Goal: Task Accomplishment & Management: Manage account settings

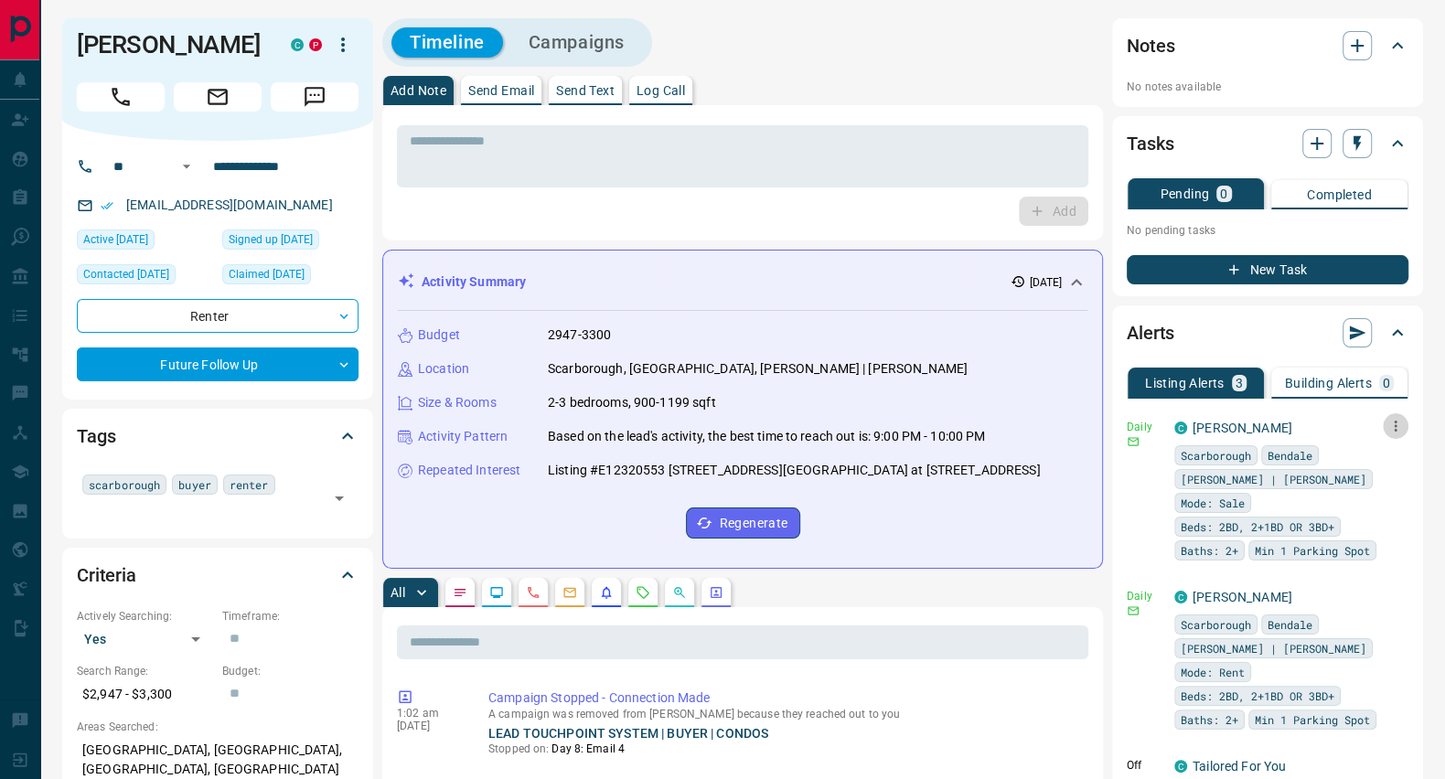
click at [1387, 428] on icon "button" at bounding box center [1395, 426] width 16 height 16
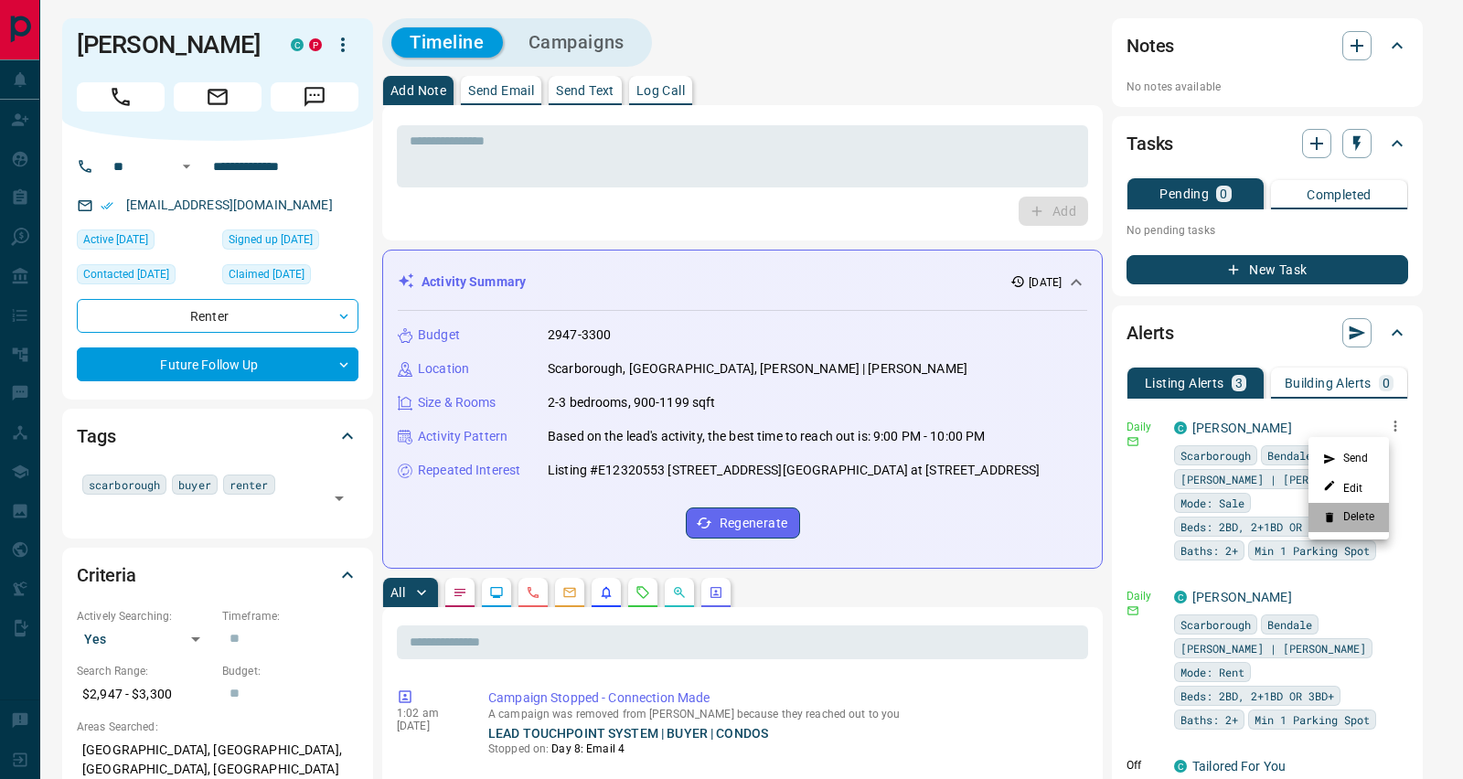
click at [1356, 516] on li "Delete" at bounding box center [1349, 517] width 80 height 29
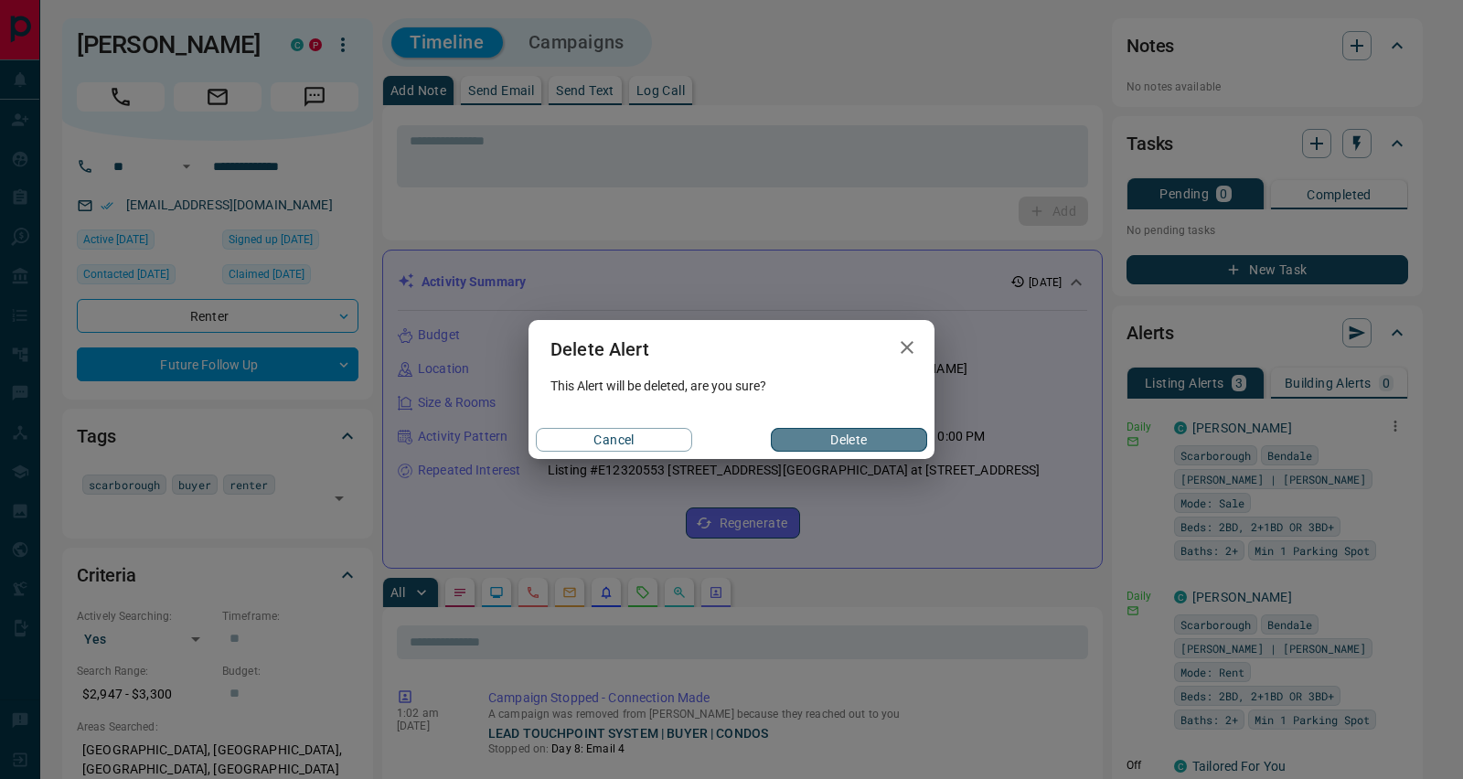
click at [887, 439] on button "Delete" at bounding box center [849, 440] width 156 height 24
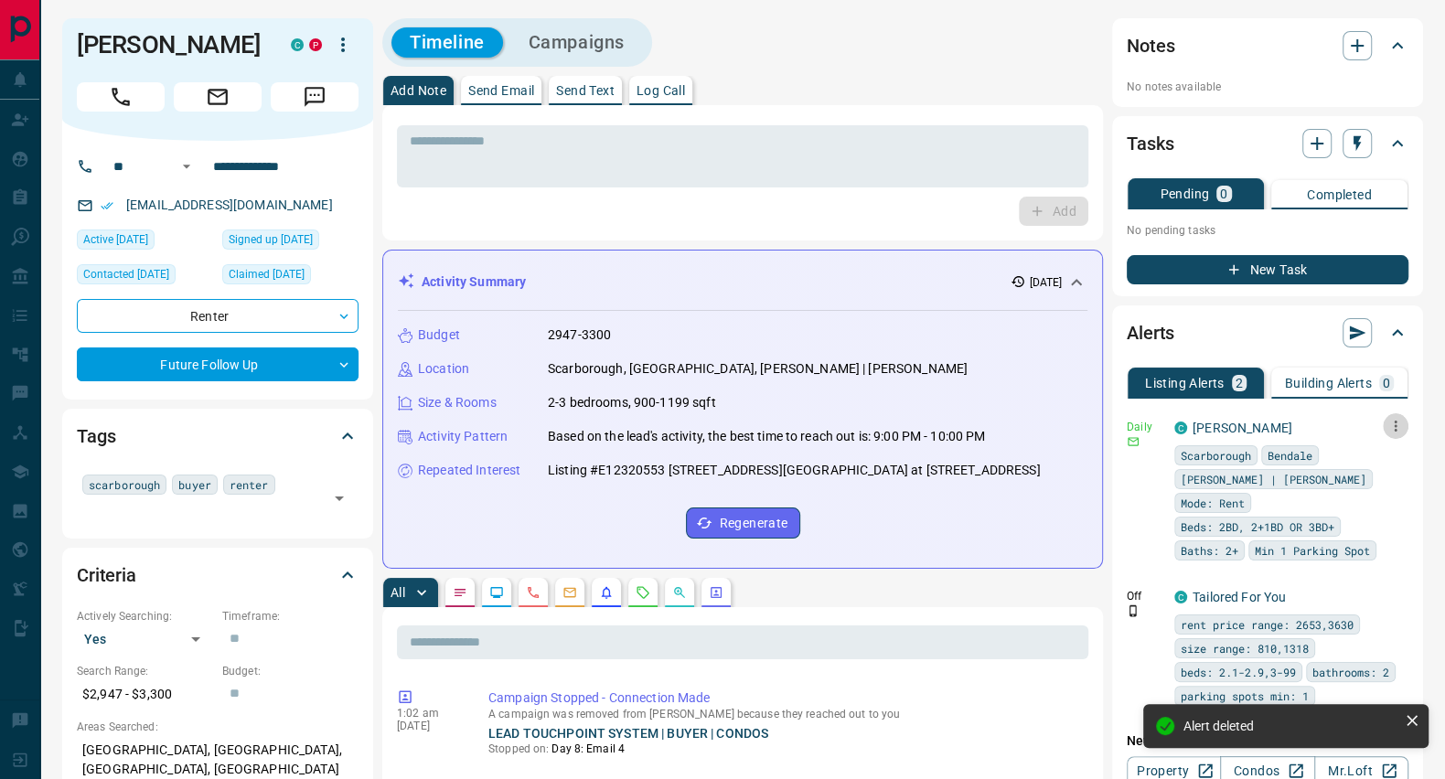
click at [1396, 423] on icon "button" at bounding box center [1395, 426] width 16 height 16
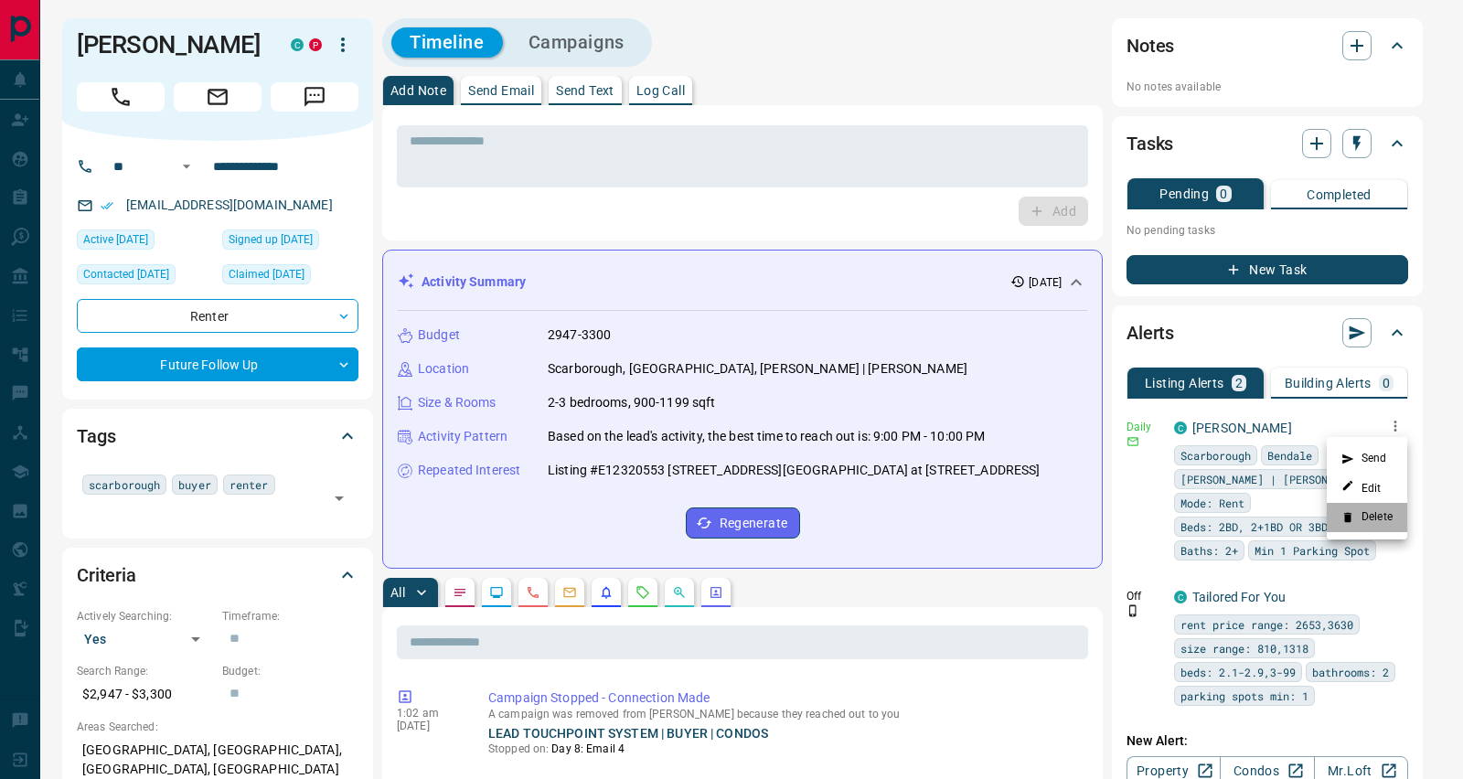
click at [1377, 520] on li "Delete" at bounding box center [1367, 517] width 80 height 29
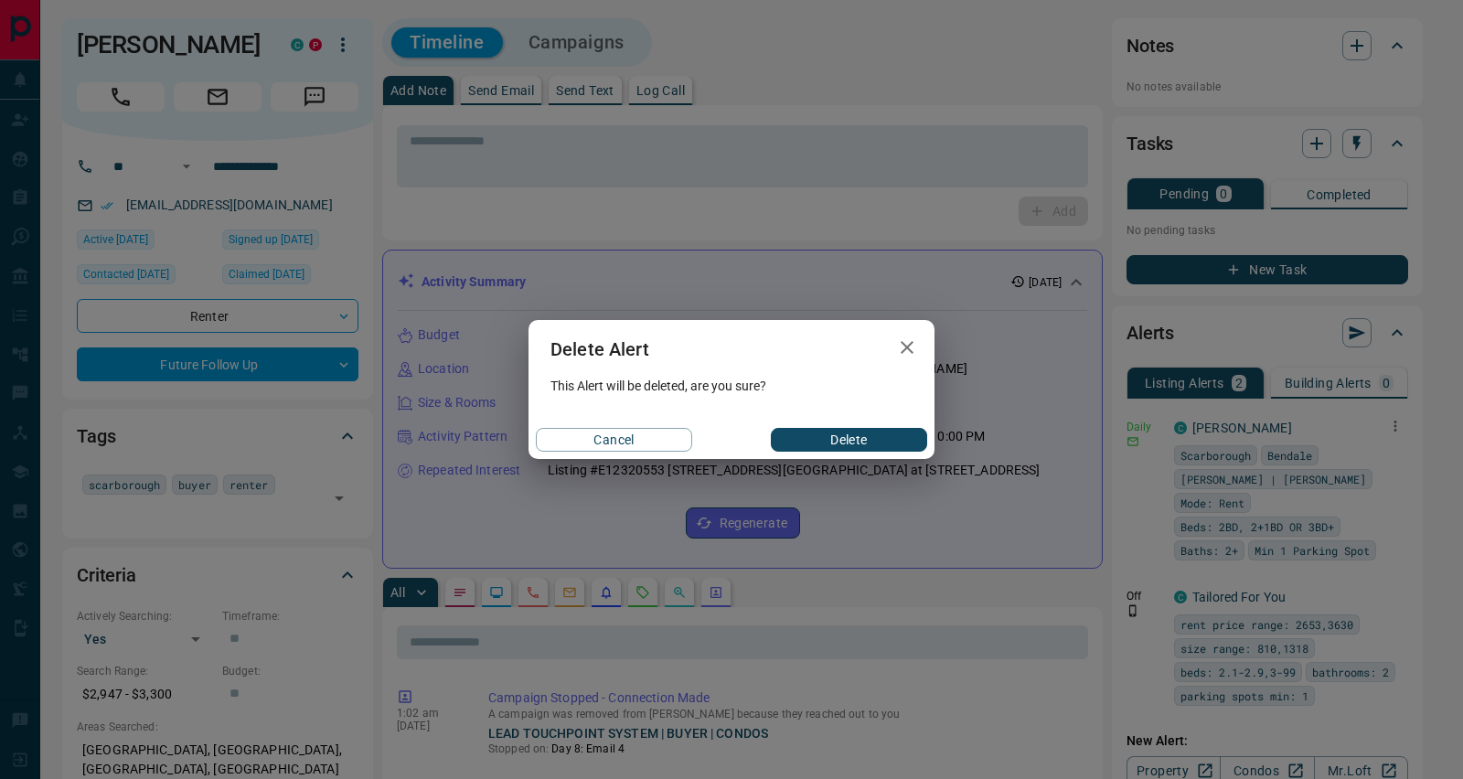
click at [890, 443] on button "Delete" at bounding box center [849, 440] width 156 height 24
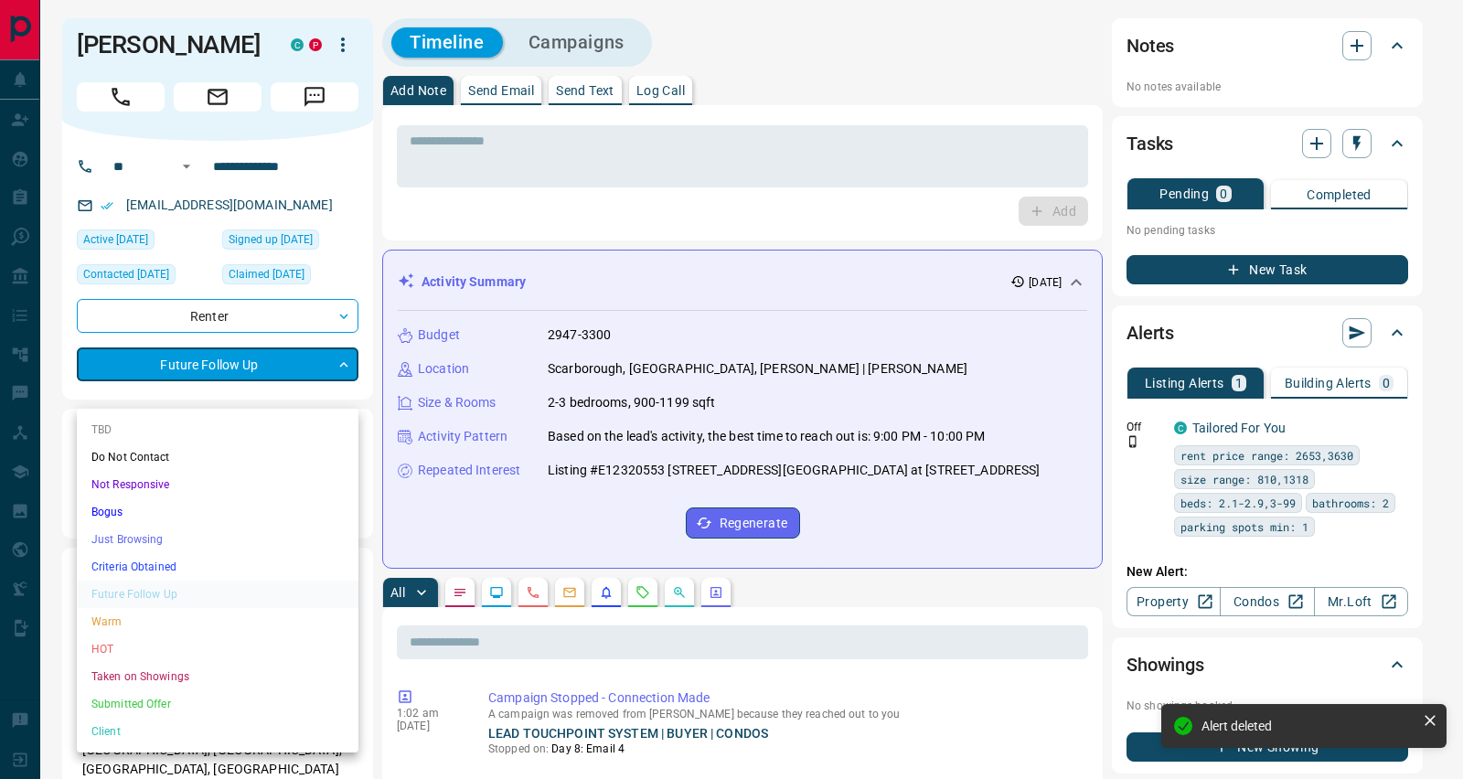
click at [194, 455] on li "Do Not Contact" at bounding box center [218, 457] width 282 height 27
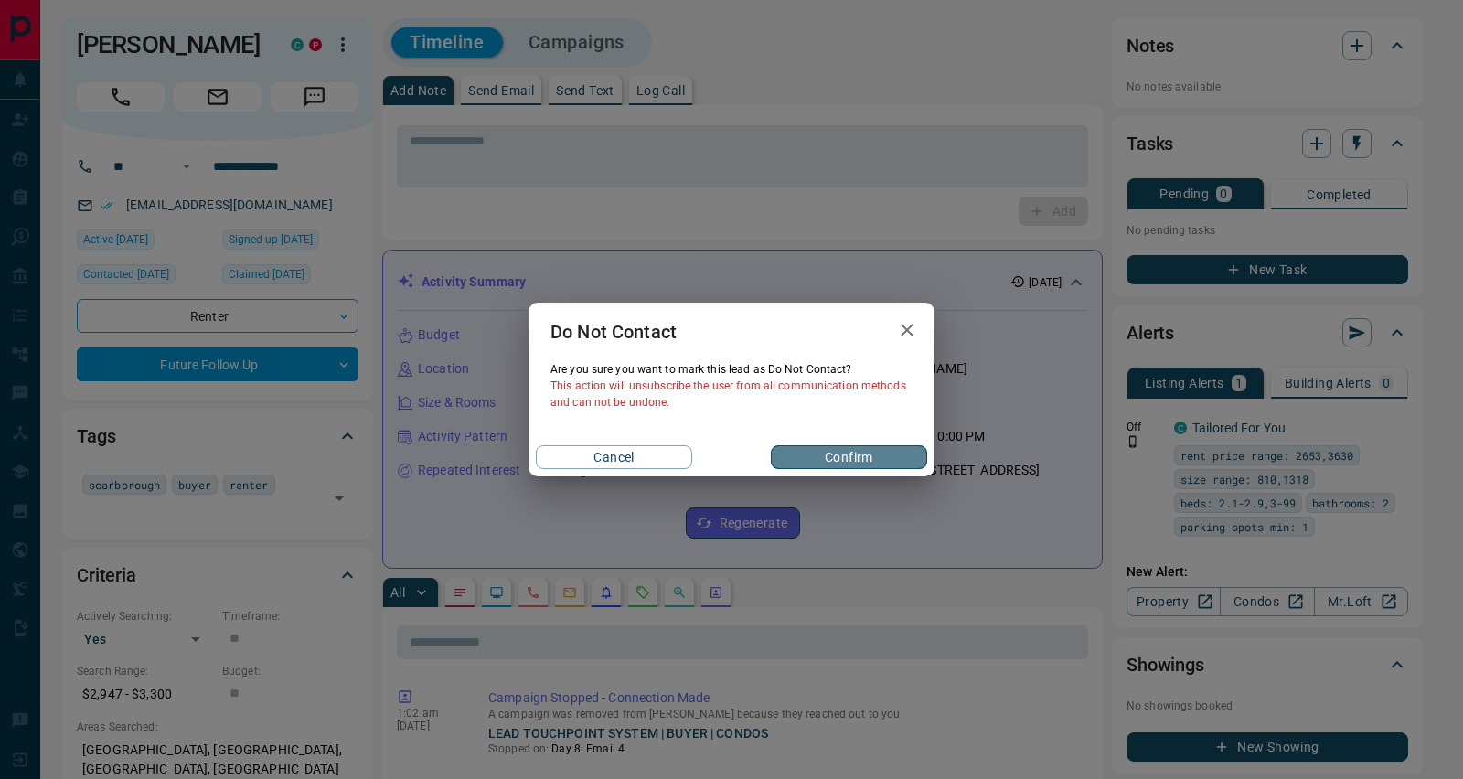
click at [858, 455] on button "Confirm" at bounding box center [849, 457] width 156 height 24
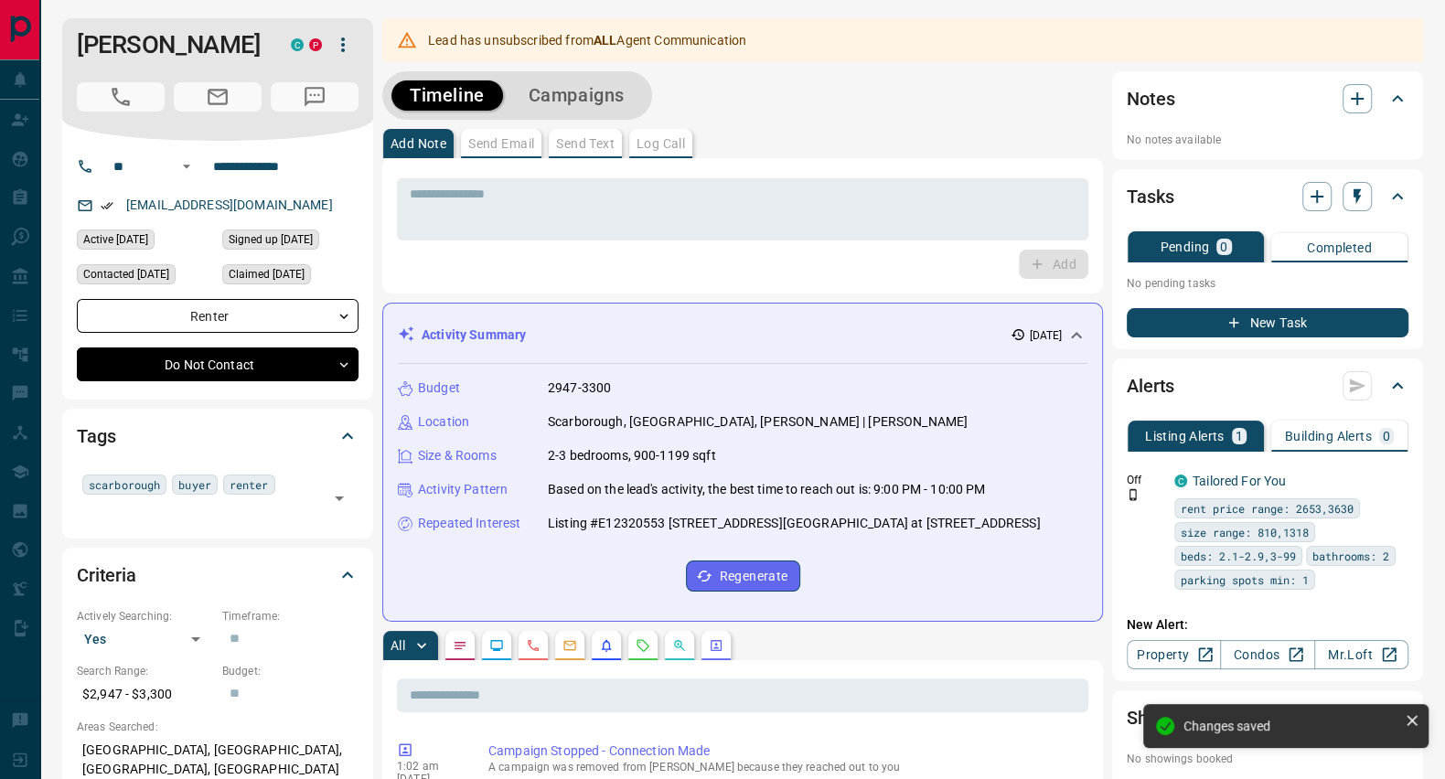
type input "*"
